Goal: Task Accomplishment & Management: Manage account settings

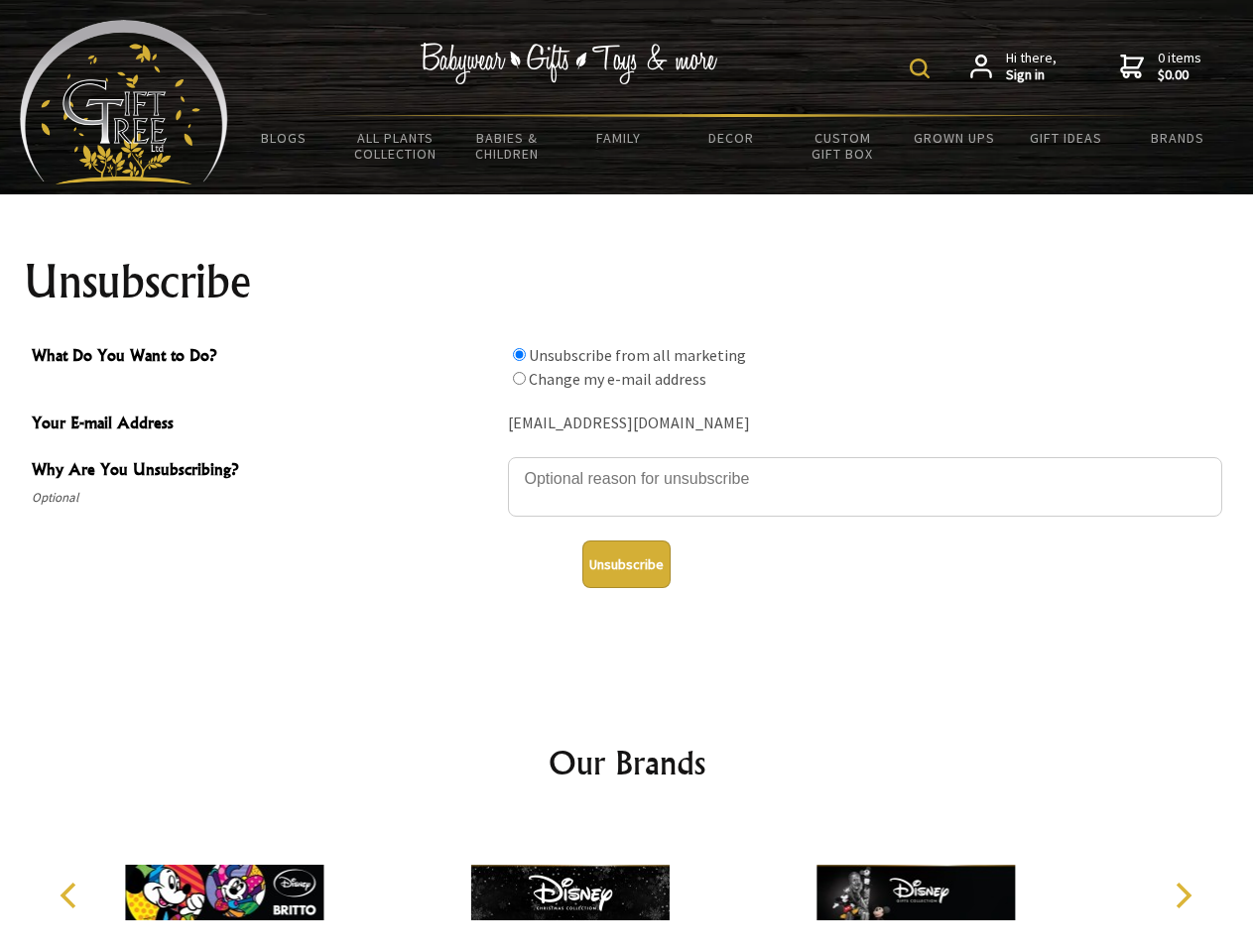
click at [922, 68] on img at bounding box center [919, 68] width 20 height 20
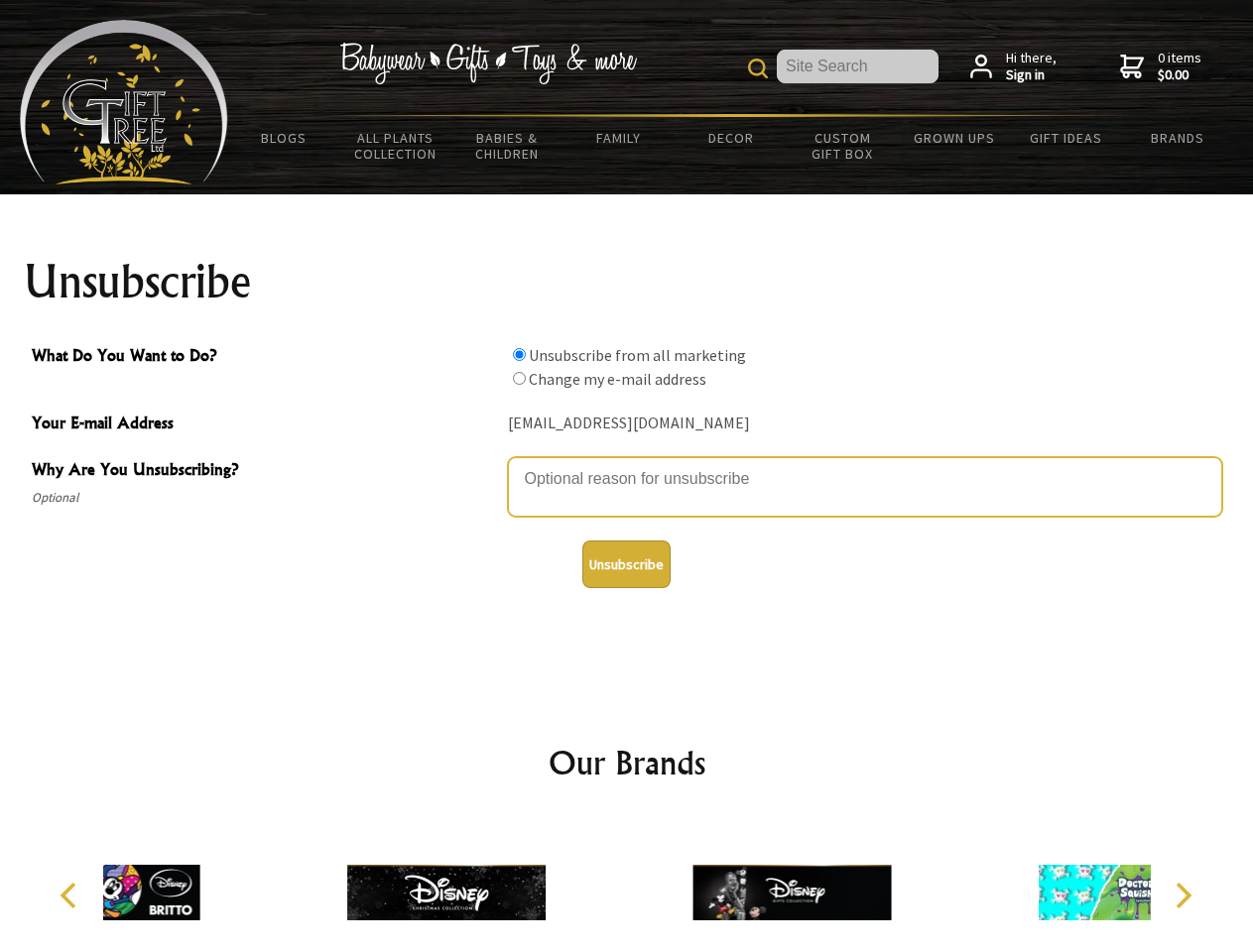
click at [627, 465] on textarea "Why Are You Unsubscribing?" at bounding box center [866, 487] width 715 height 60
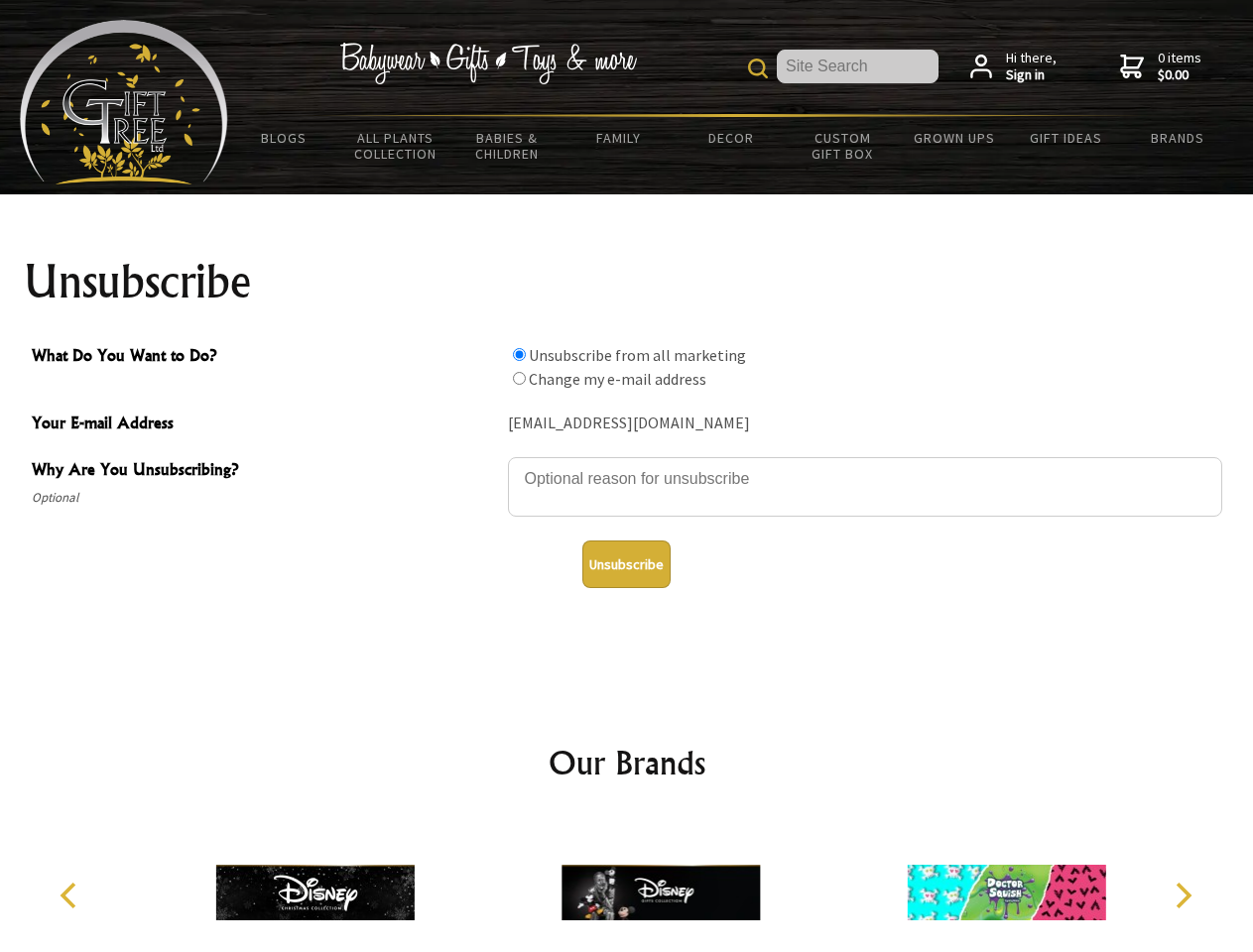
click at [519, 354] on input "What Do You Want to Do?" at bounding box center [519, 354] width 13 height 13
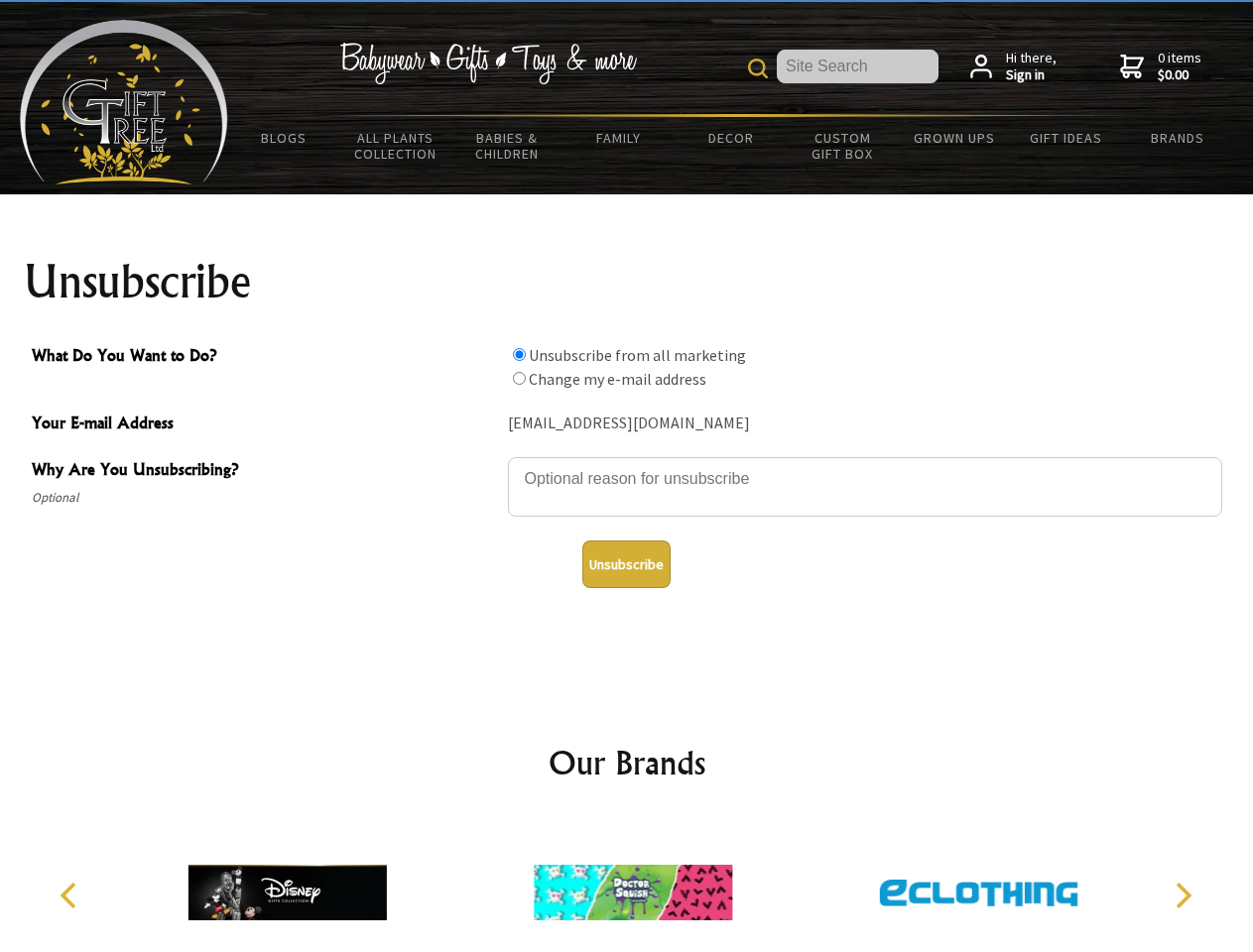
click at [519, 378] on input "What Do You Want to Do?" at bounding box center [519, 378] width 13 height 13
radio input "true"
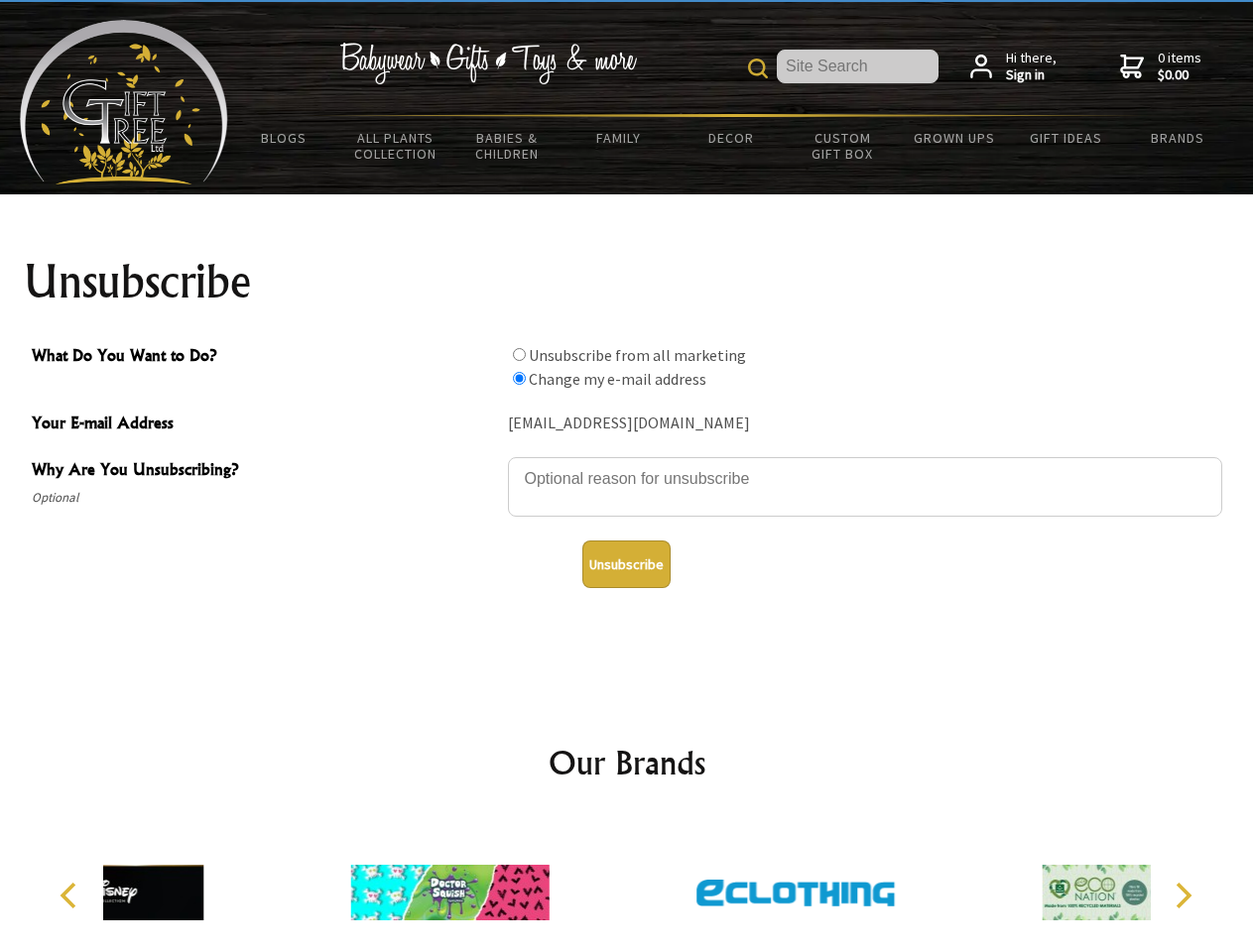
click at [626, 565] on button "Unsubscribe" at bounding box center [626, 565] width 88 height 48
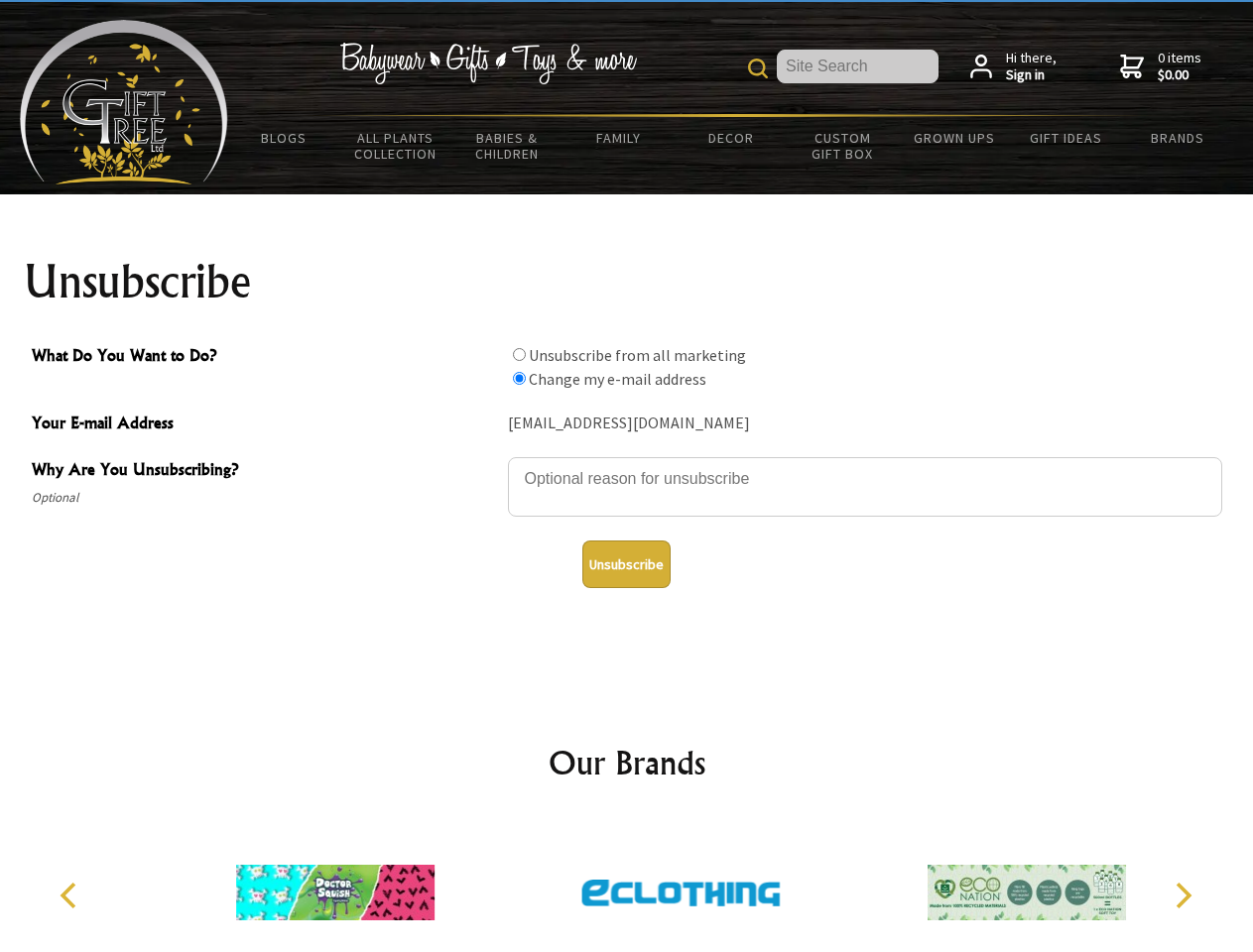
click at [71, 895] on icon "Previous" at bounding box center [70, 895] width 26 height 26
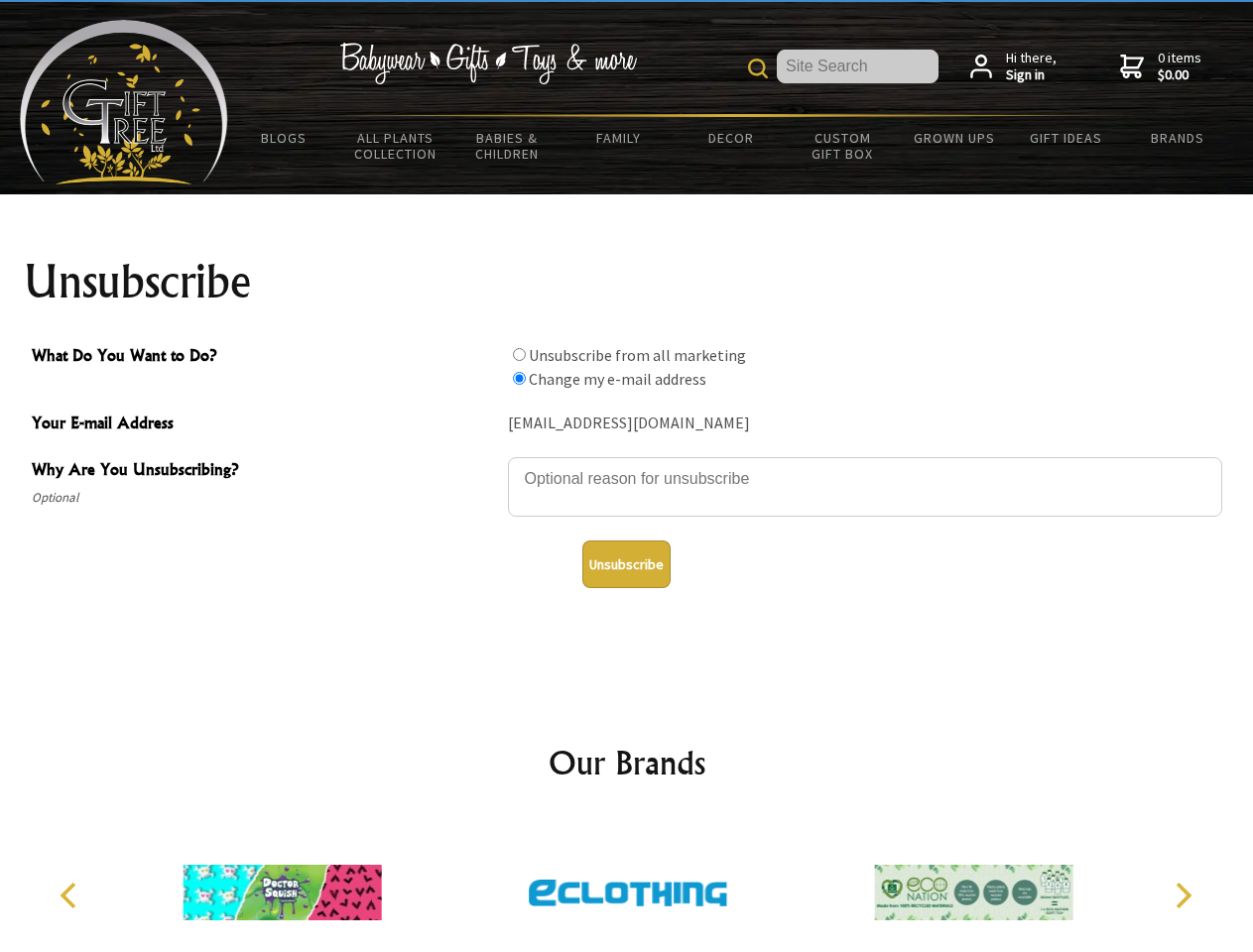
click at [1183, 895] on icon "Next" at bounding box center [1182, 895] width 26 height 26
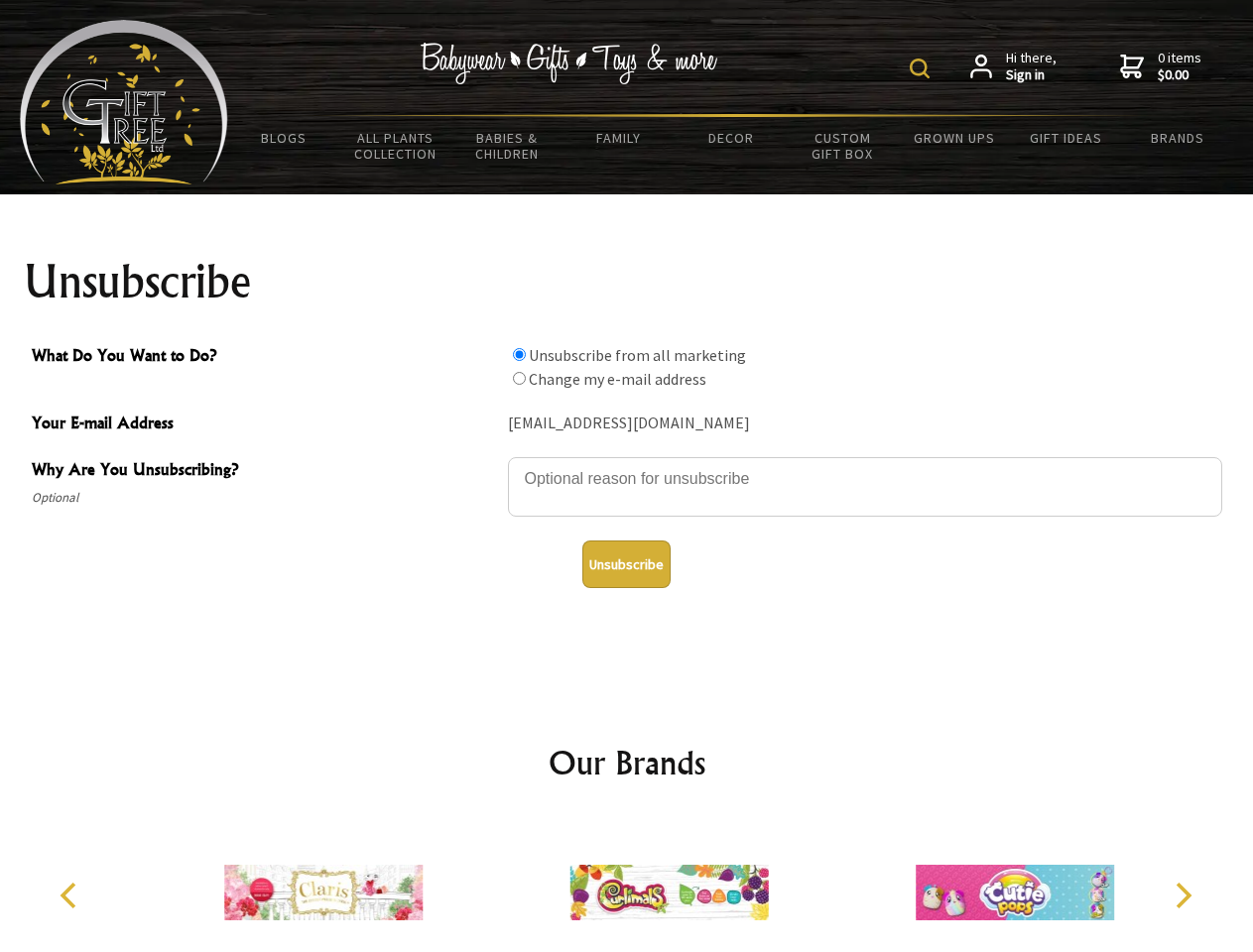
click at [922, 68] on img at bounding box center [919, 68] width 20 height 20
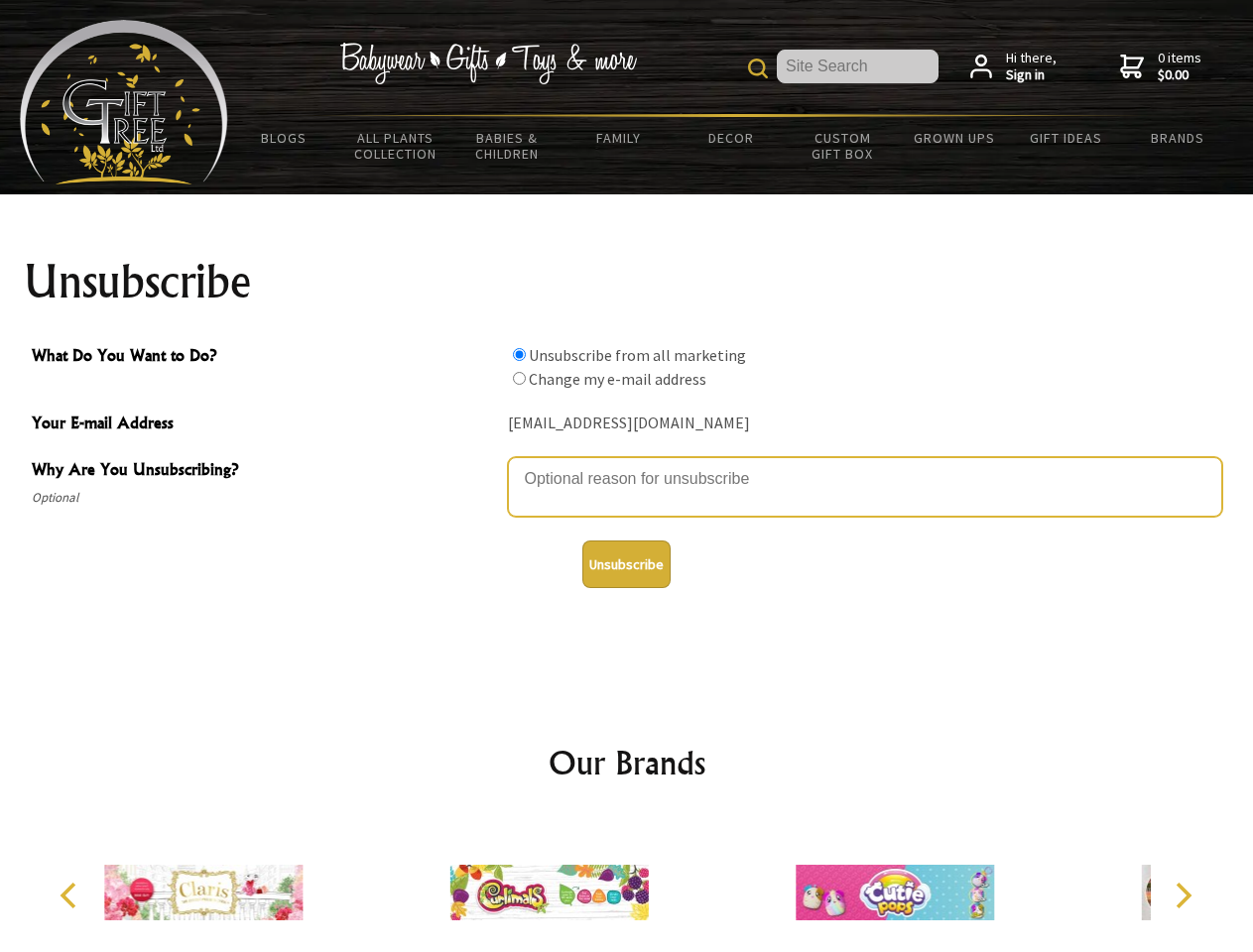
click at [627, 465] on textarea "Why Are You Unsubscribing?" at bounding box center [866, 487] width 715 height 60
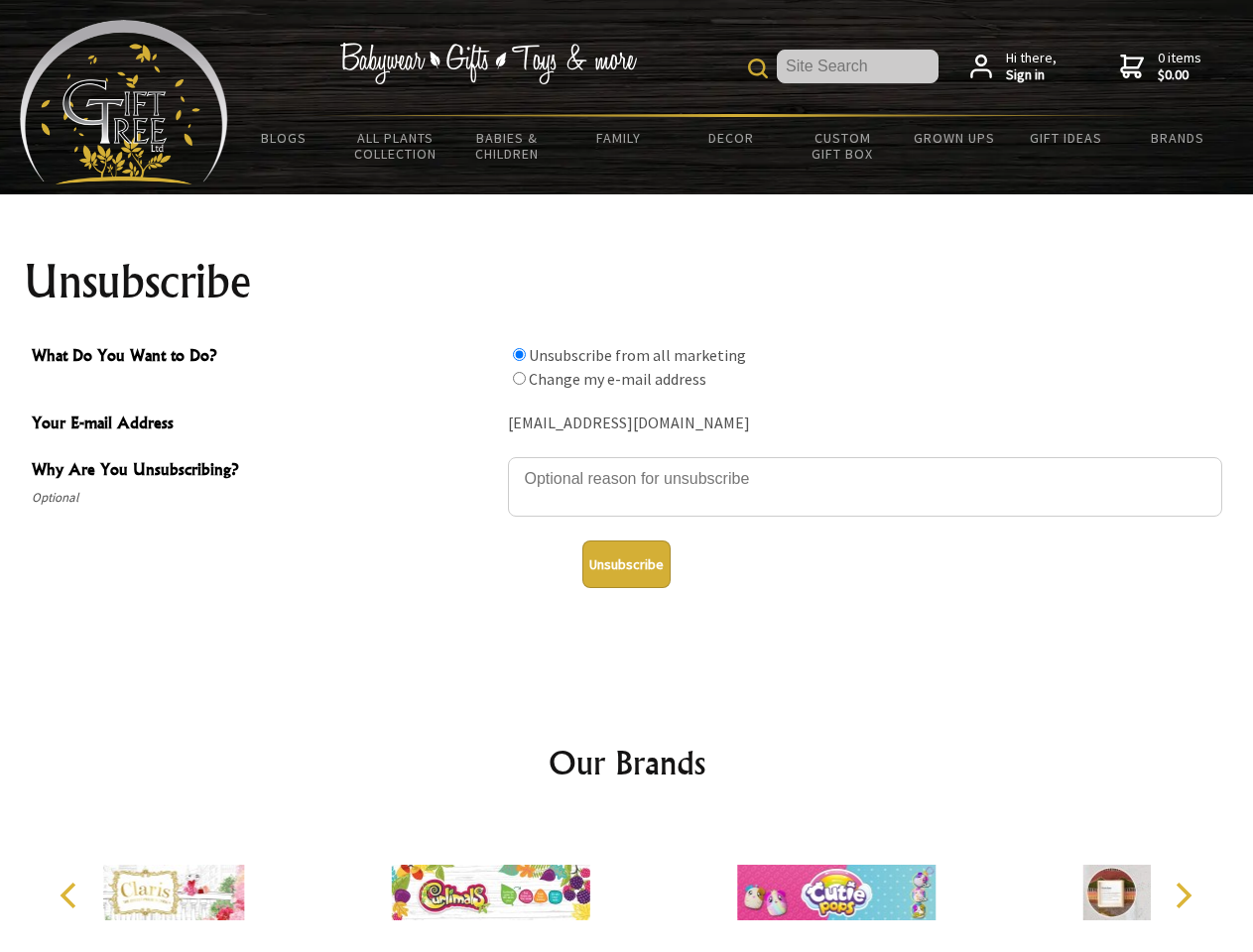
click at [519, 354] on input "What Do You Want to Do?" at bounding box center [519, 354] width 13 height 13
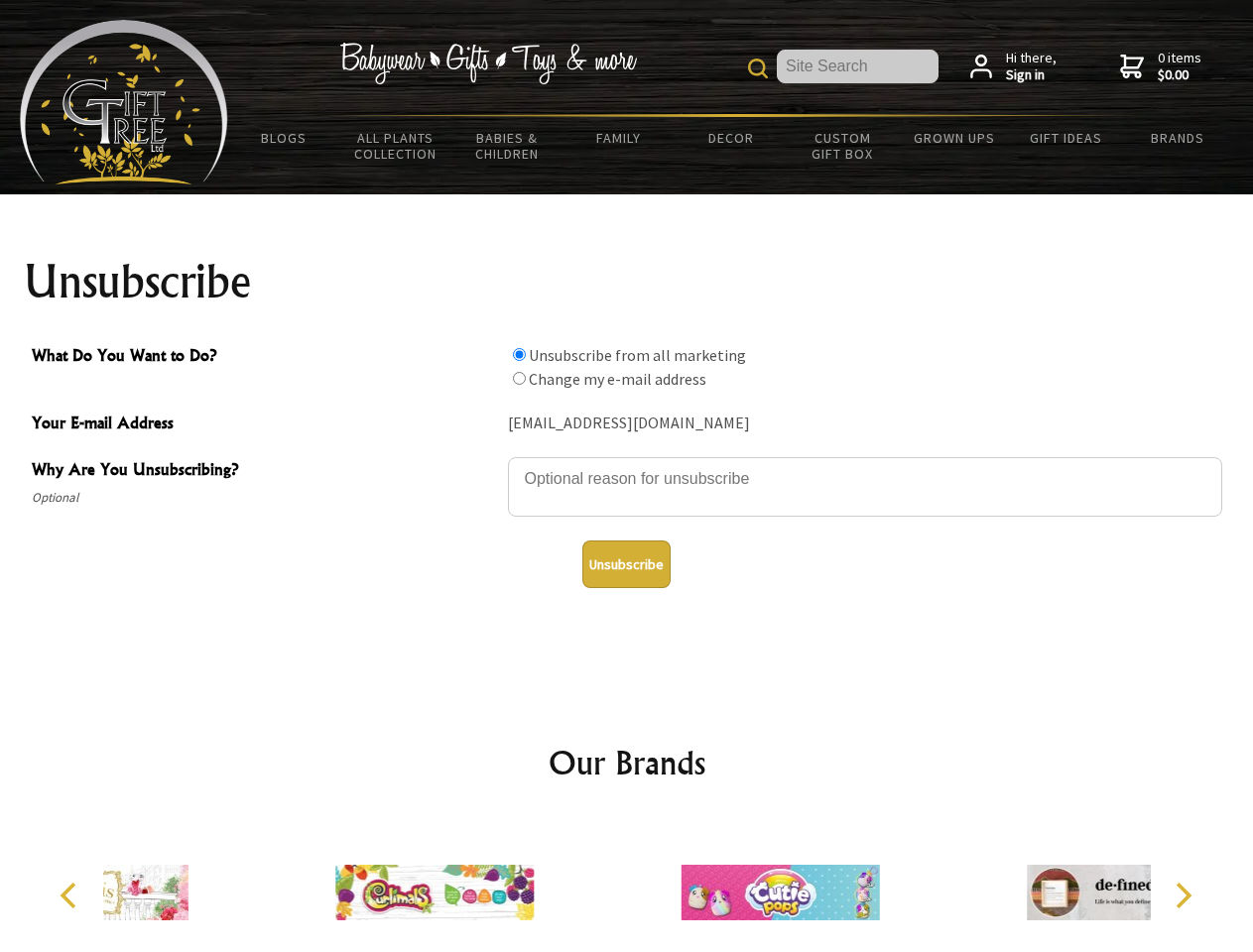
click at [519, 378] on input "What Do You Want to Do?" at bounding box center [519, 378] width 13 height 13
radio input "true"
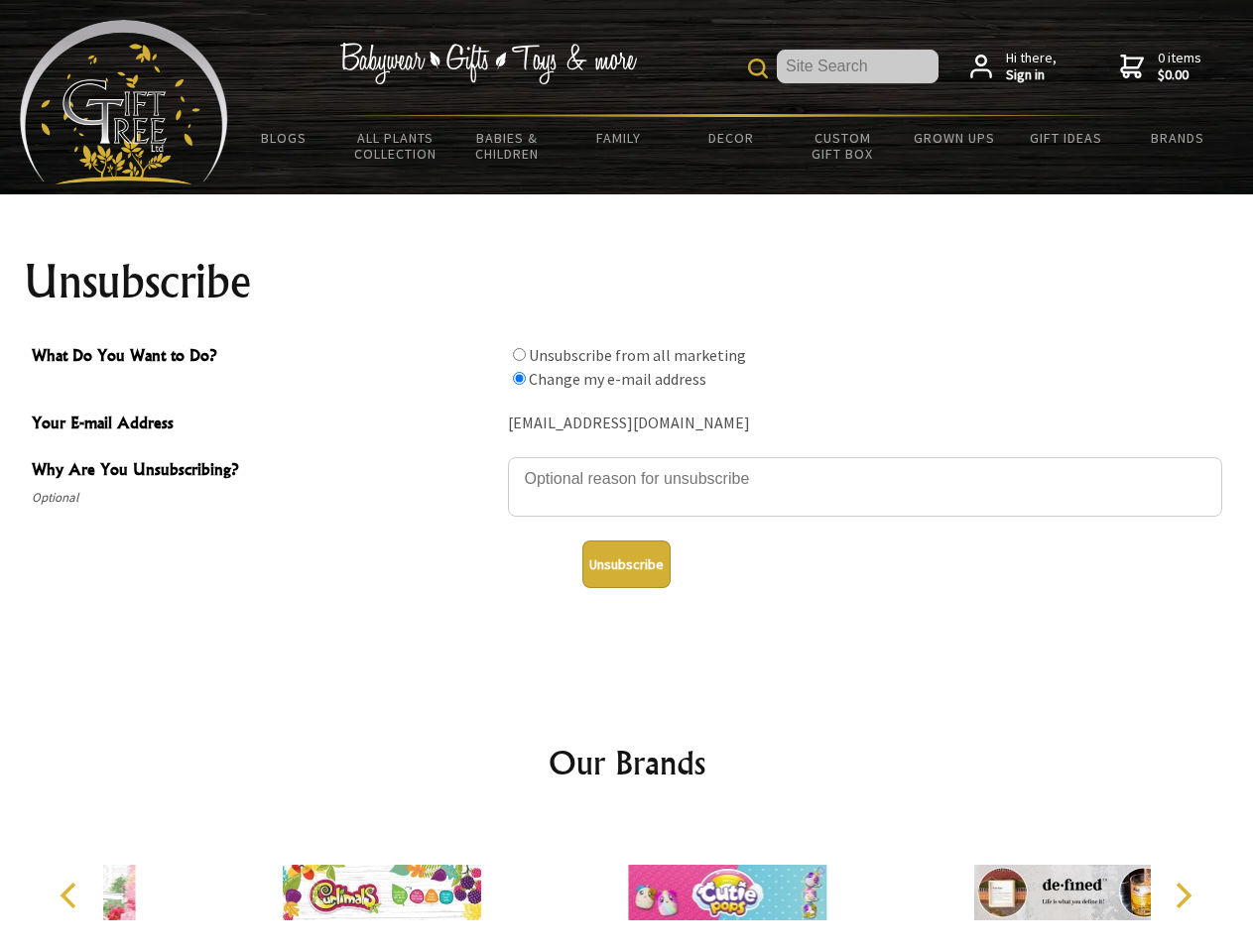
click at [626, 565] on button "Unsubscribe" at bounding box center [626, 565] width 88 height 48
